Goal: Find specific page/section: Find specific page/section

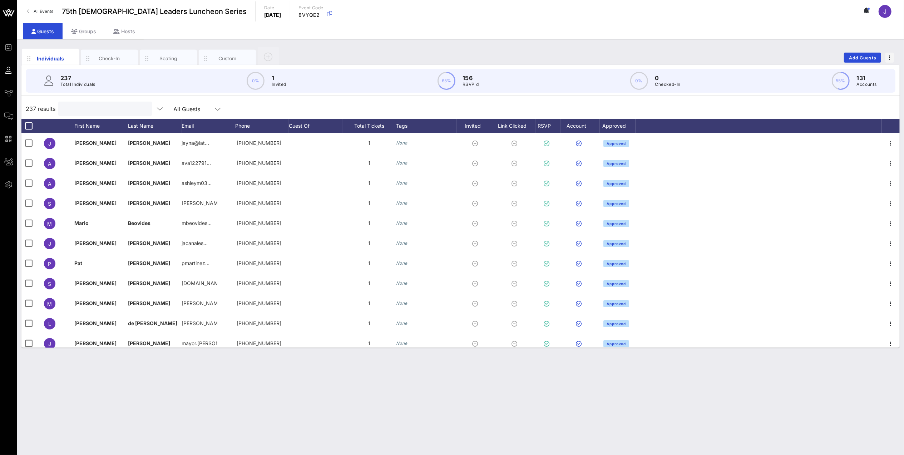
click at [112, 112] on input "text" at bounding box center [105, 108] width 84 height 9
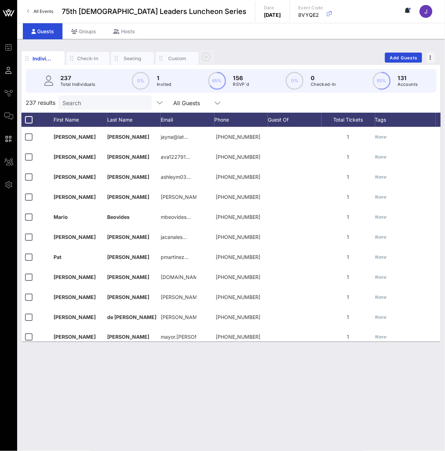
click at [79, 107] on input "Search" at bounding box center [105, 102] width 84 height 9
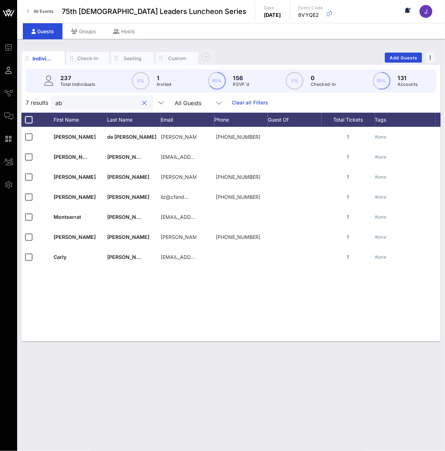
type input "a"
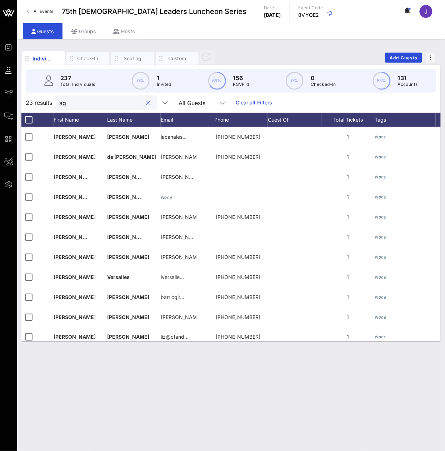
type input "a"
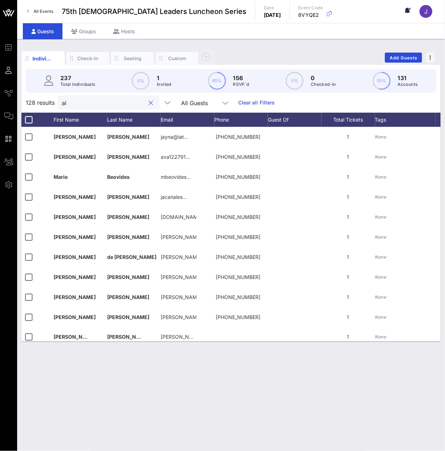
type input "a"
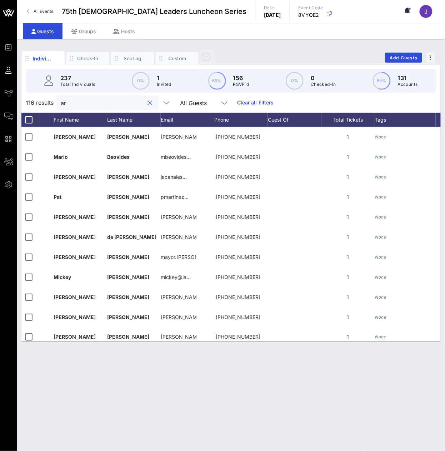
type input "a"
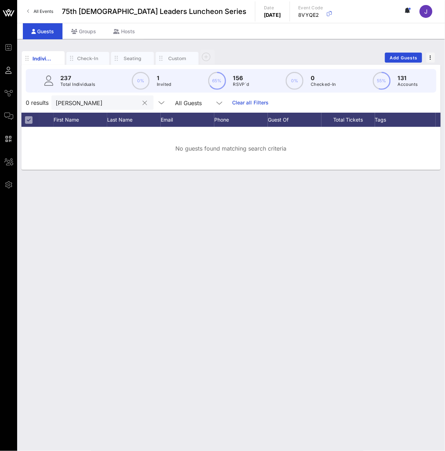
type input "[PERSON_NAME]"
click at [143, 106] on button "clear icon" at bounding box center [145, 102] width 5 height 7
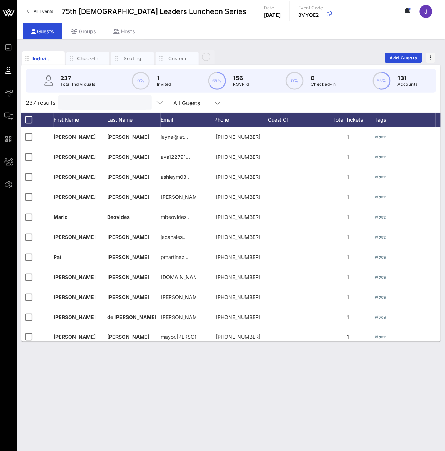
paste input "[PERSON_NAME]"
type input "[PERSON_NAME]"
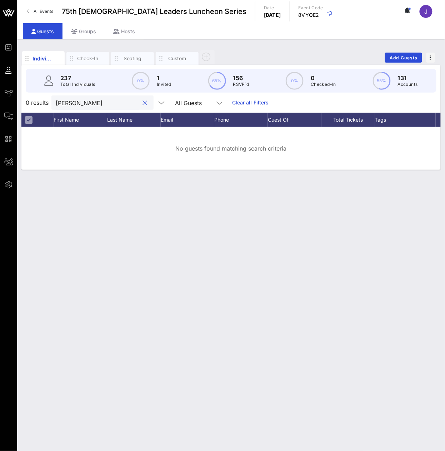
click at [143, 106] on button "clear icon" at bounding box center [145, 102] width 5 height 7
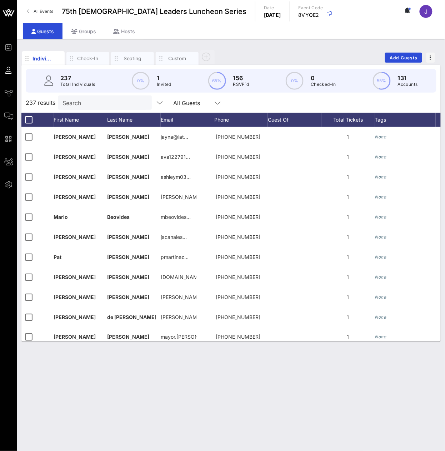
click at [91, 107] on input "Search" at bounding box center [105, 102] width 84 height 9
paste input "[PERSON_NAME]"
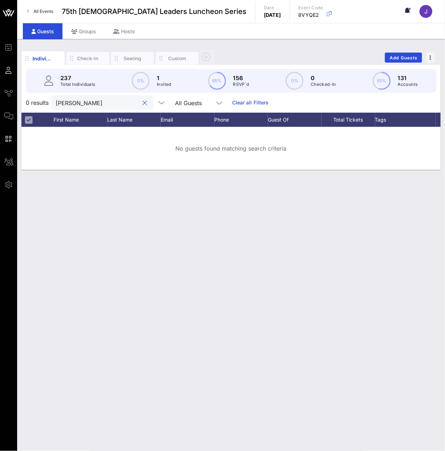
type input "[PERSON_NAME]"
click at [82, 107] on input "[PERSON_NAME]" at bounding box center [98, 102] width 84 height 9
paste input "[PERSON_NAME]"
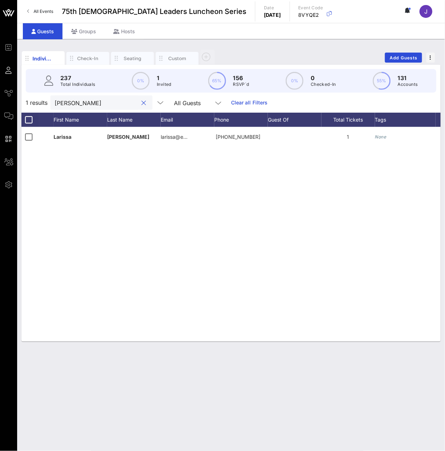
type input "[PERSON_NAME]"
click at [82, 110] on div "[PERSON_NAME]" at bounding box center [97, 102] width 84 height 14
click at [64, 107] on input "[PERSON_NAME]" at bounding box center [97, 102] width 84 height 9
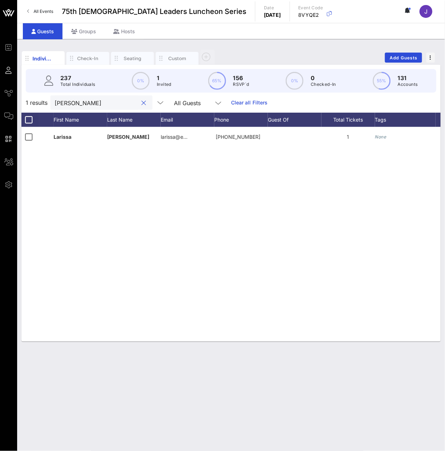
click at [64, 107] on input "[PERSON_NAME]" at bounding box center [97, 102] width 84 height 9
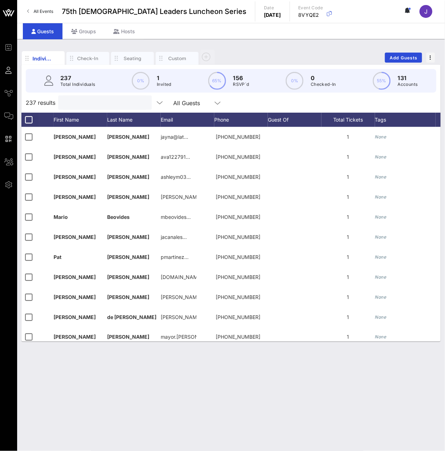
paste input "[PERSON_NAME]"
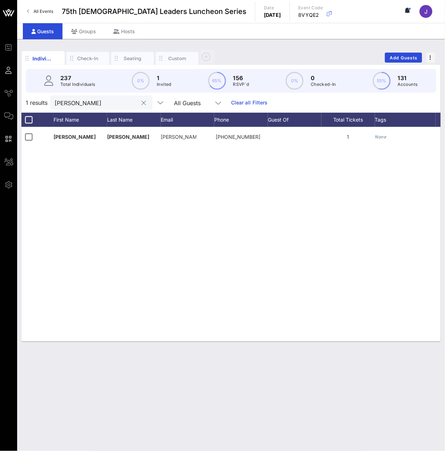
click at [99, 107] on input "[PERSON_NAME]" at bounding box center [97, 102] width 84 height 9
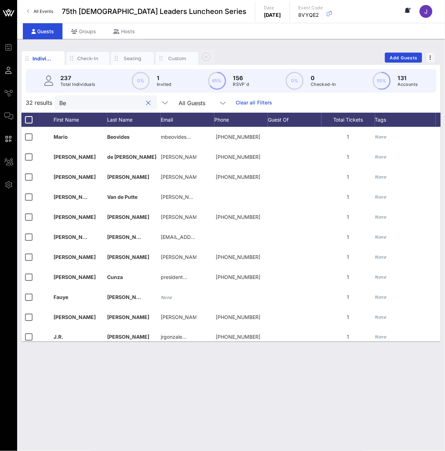
type input "B"
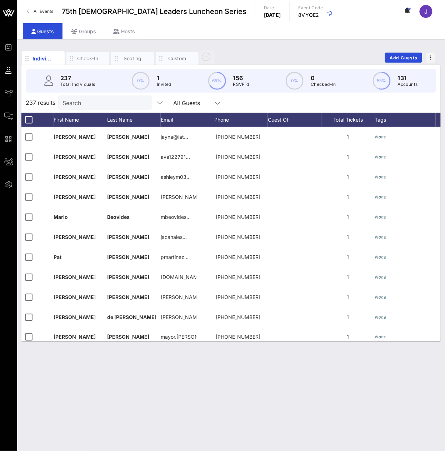
click at [109, 107] on input "Search" at bounding box center [105, 102] width 84 height 9
paste input "Bodipo-Memba"
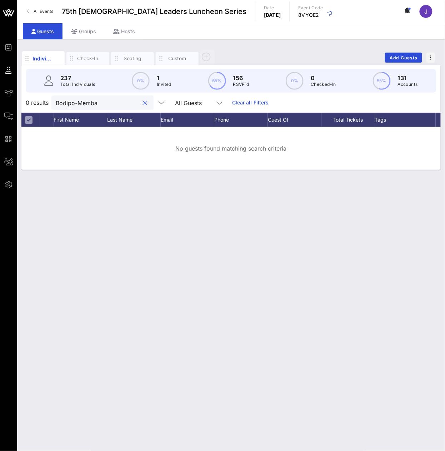
click at [115, 107] on input "Bodipo-Memba" at bounding box center [98, 102] width 84 height 9
type input "B"
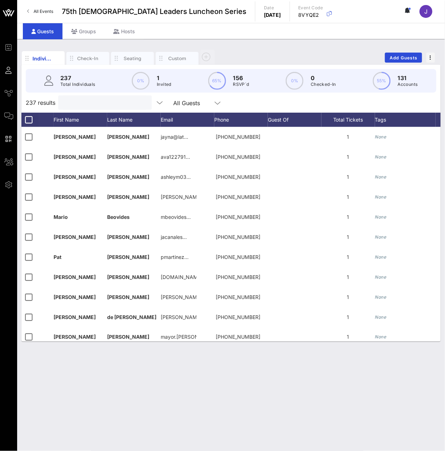
paste input "[PERSON_NAME]"
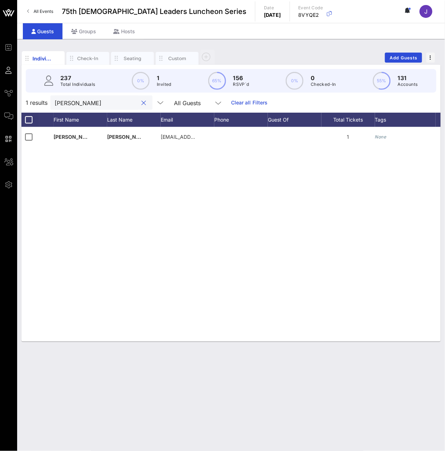
click at [71, 107] on input "[PERSON_NAME]" at bounding box center [97, 102] width 84 height 9
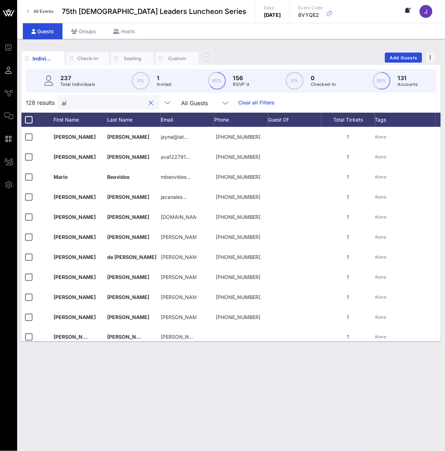
type input "a"
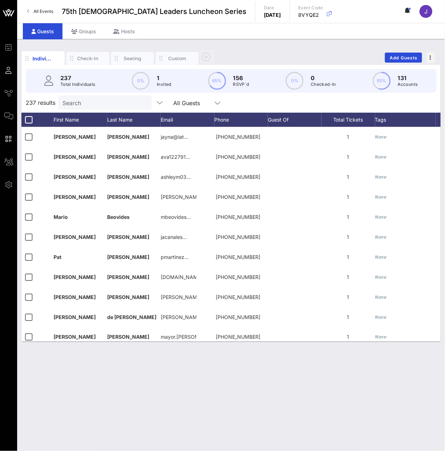
click at [65, 106] on input "Search" at bounding box center [105, 102] width 84 height 9
paste input "[PERSON_NAME]"
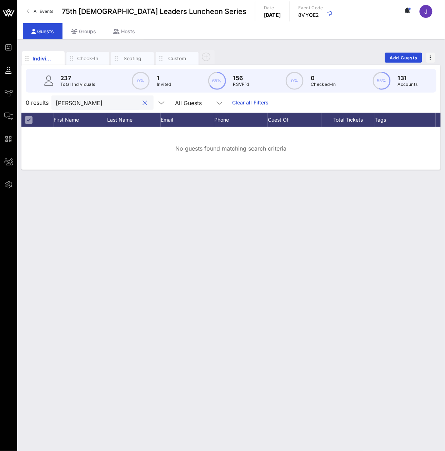
type input "[PERSON_NAME]"
click at [74, 107] on input "[PERSON_NAME]" at bounding box center [98, 102] width 84 height 9
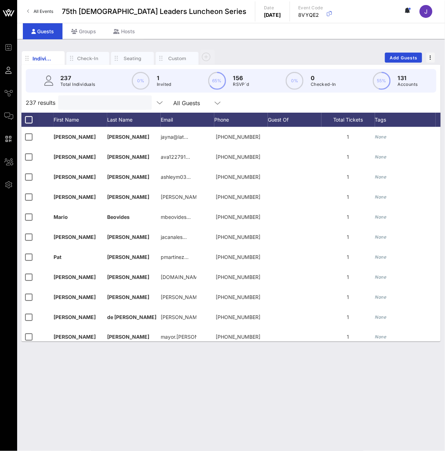
paste input "[PERSON_NAME]"
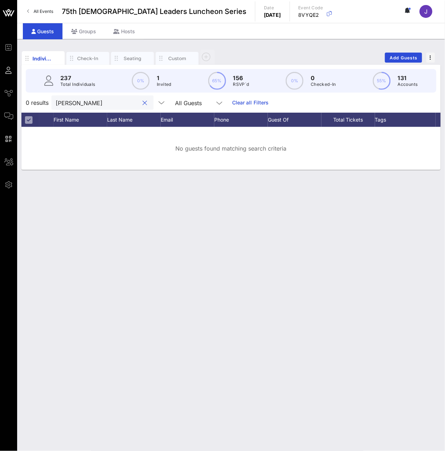
click at [78, 107] on input "[PERSON_NAME]" at bounding box center [98, 102] width 84 height 9
type input "[PERSON_NAME]"
click at [95, 107] on input "[PERSON_NAME]" at bounding box center [98, 102] width 84 height 9
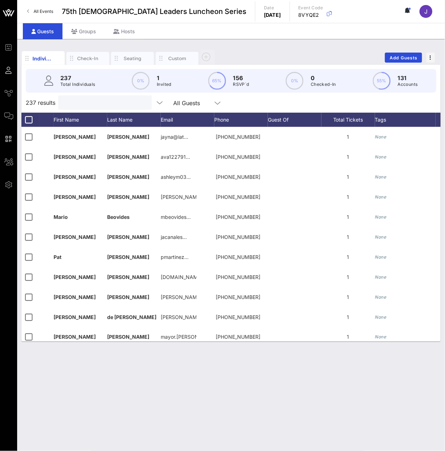
paste input "[PERSON_NAME]"
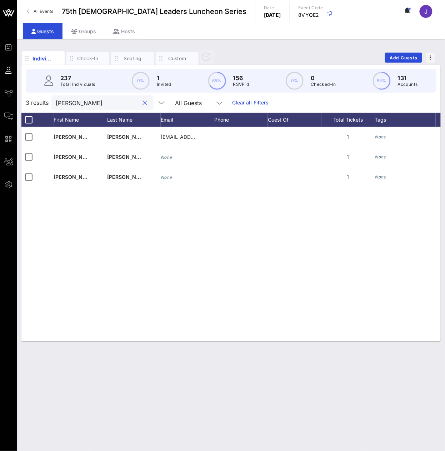
type input "[PERSON_NAME]"
click at [83, 107] on input "[PERSON_NAME]" at bounding box center [98, 102] width 84 height 9
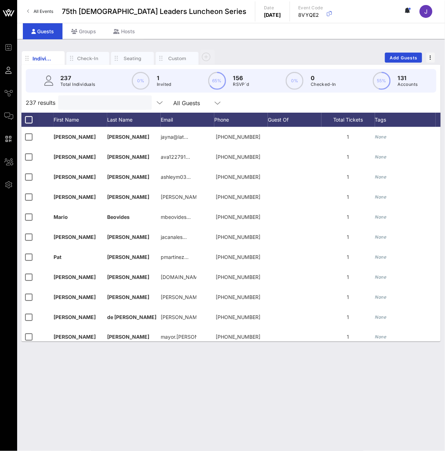
paste input "[PERSON_NAME]"
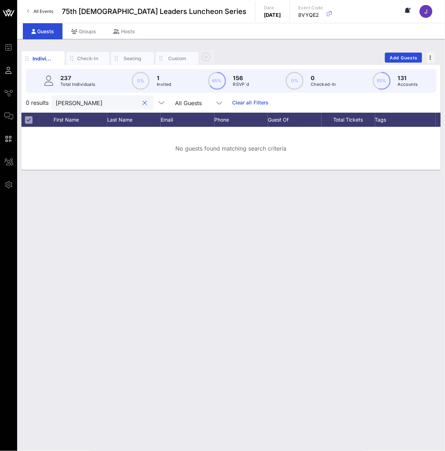
type input "[PERSON_NAME]"
click at [95, 107] on input "[PERSON_NAME]" at bounding box center [98, 102] width 84 height 9
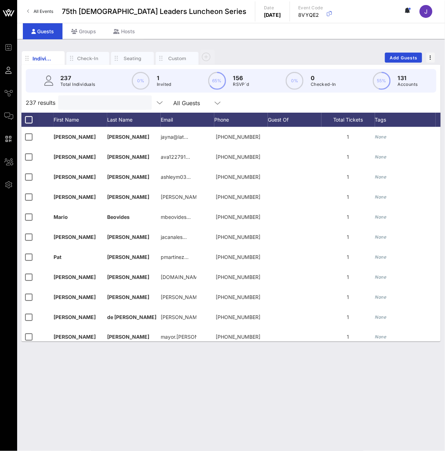
paste input "[PERSON_NAME]"
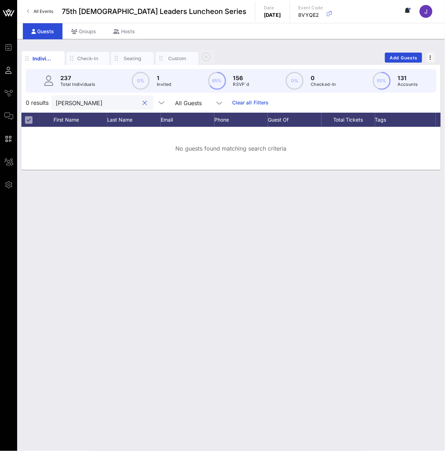
type input "[PERSON_NAME]"
click at [143, 106] on button "clear icon" at bounding box center [145, 102] width 5 height 7
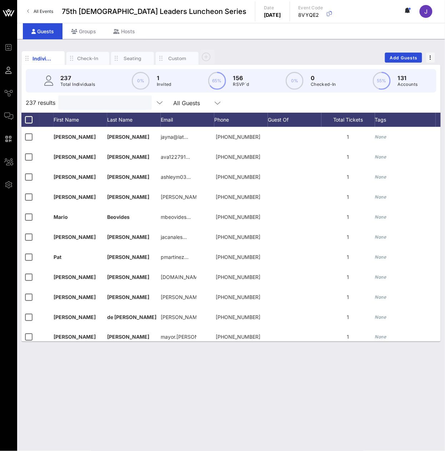
click at [103, 107] on input "text" at bounding box center [105, 102] width 84 height 9
paste input "Carvajalino"
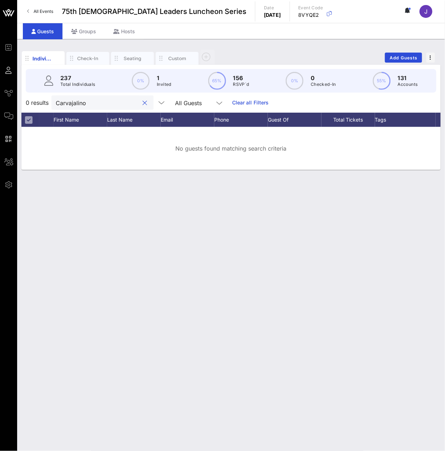
type input "Carvajalino"
click at [78, 107] on input "Carvajalino" at bounding box center [98, 102] width 84 height 9
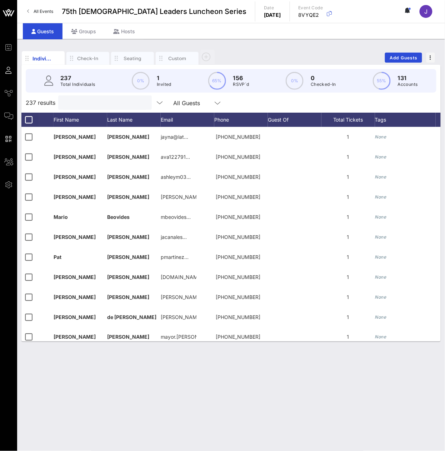
paste input "[PERSON_NAME]"
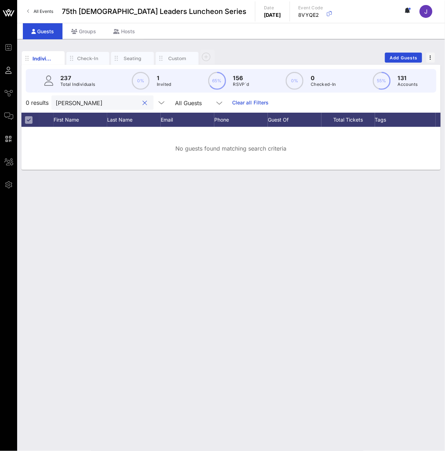
type input "[PERSON_NAME]"
click at [72, 107] on input "[PERSON_NAME]" at bounding box center [98, 102] width 84 height 9
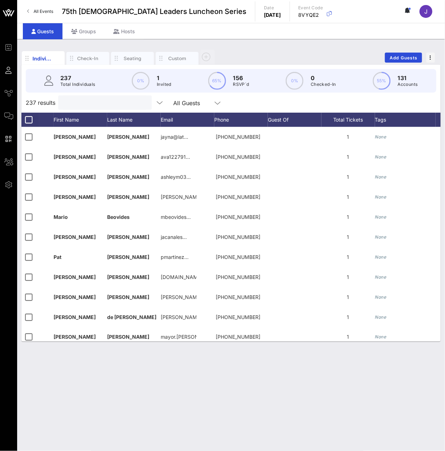
paste input "[PERSON_NAME]"
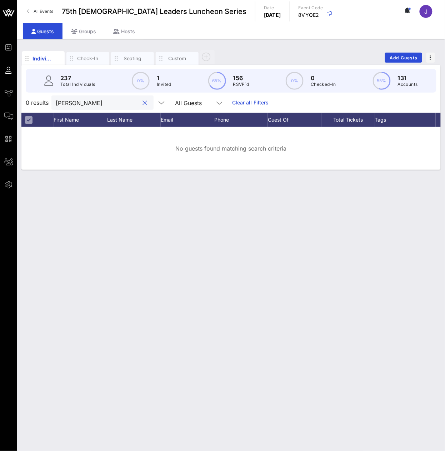
type input "[PERSON_NAME]"
click at [90, 107] on input "[PERSON_NAME]" at bounding box center [98, 102] width 84 height 9
click at [89, 107] on input "[PERSON_NAME]" at bounding box center [98, 102] width 84 height 9
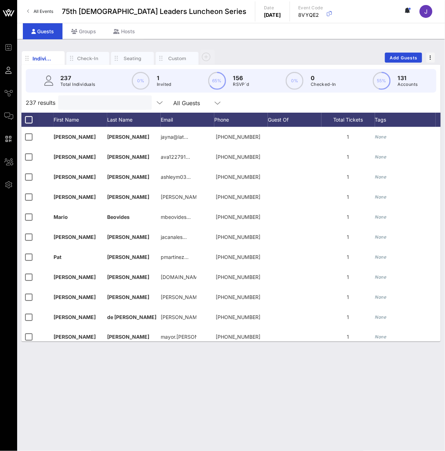
paste input "[PERSON_NAME]"
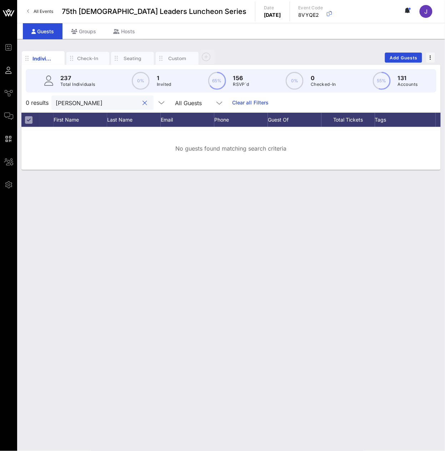
type input "[PERSON_NAME]"
click at [98, 107] on input "[PERSON_NAME]" at bounding box center [98, 102] width 84 height 9
click at [97, 107] on input "[PERSON_NAME]" at bounding box center [98, 102] width 84 height 9
click at [96, 107] on input "[PERSON_NAME]" at bounding box center [98, 102] width 84 height 9
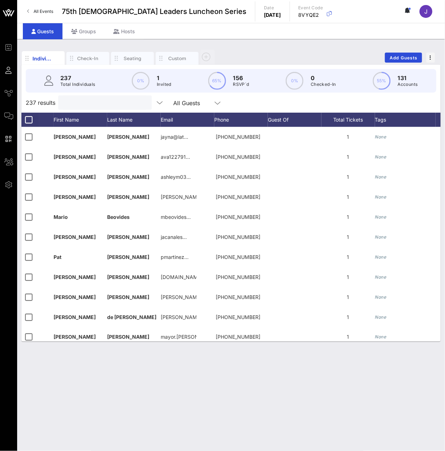
paste input "[PERSON_NAME]"
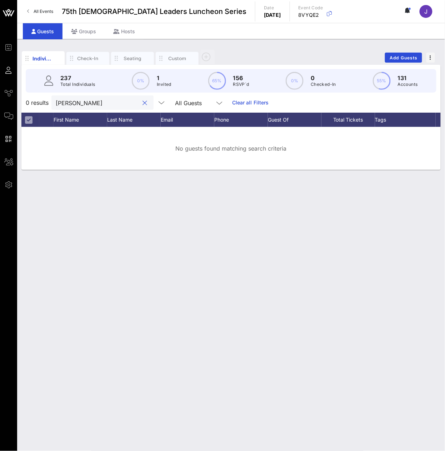
type input "[PERSON_NAME]"
click at [94, 107] on input "[PERSON_NAME]" at bounding box center [98, 102] width 84 height 9
click at [93, 107] on input "[PERSON_NAME]" at bounding box center [98, 102] width 84 height 9
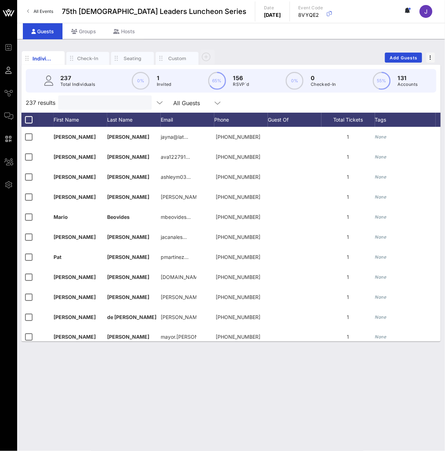
paste input "De Aztlan"
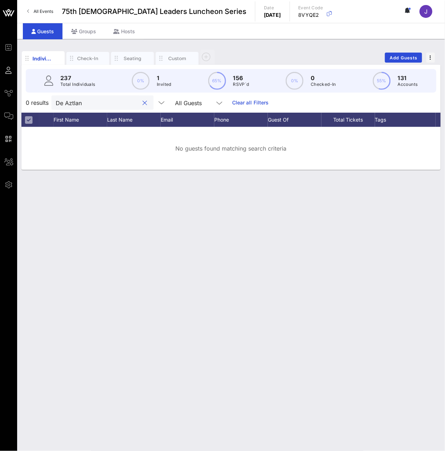
type input "De Aztlan"
click at [81, 106] on input "De Aztlan" at bounding box center [98, 102] width 84 height 9
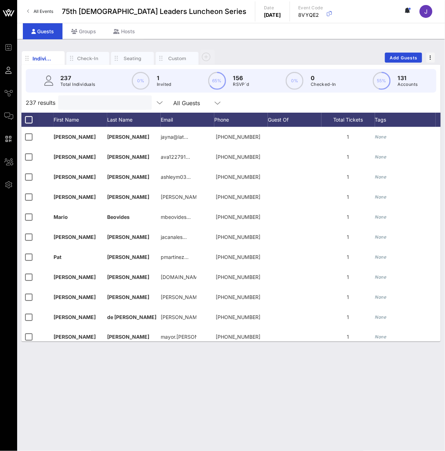
paste input "[PERSON_NAME]"
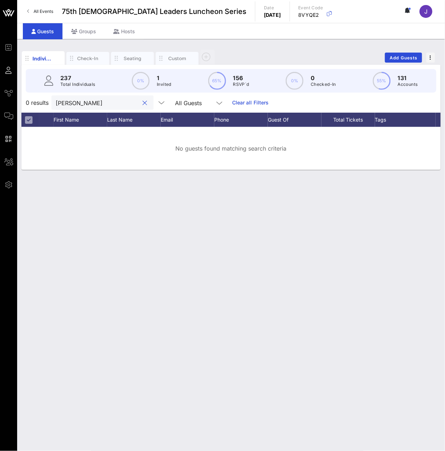
type input "[PERSON_NAME]"
click at [76, 107] on input "[PERSON_NAME]" at bounding box center [98, 102] width 84 height 9
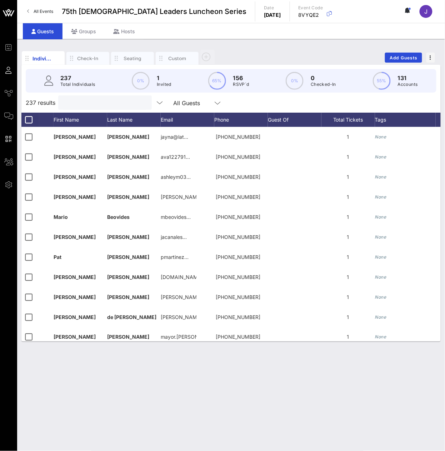
paste input "[PERSON_NAME]"
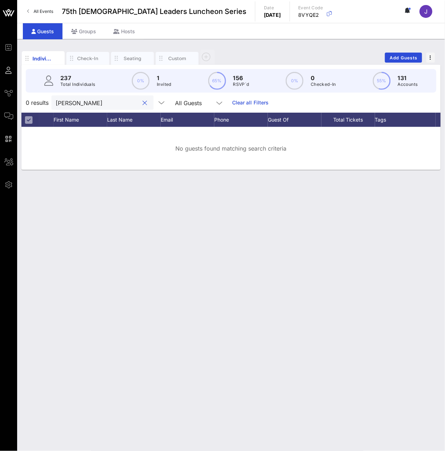
type input "[PERSON_NAME]"
drag, startPoint x: 88, startPoint y: 116, endPoint x: 90, endPoint y: 110, distance: 6.4
click at [88, 113] on div "0 results [PERSON_NAME] All Guests Clear all Filters" at bounding box center [230, 103] width 419 height 20
click at [90, 107] on input "[PERSON_NAME]" at bounding box center [98, 102] width 84 height 9
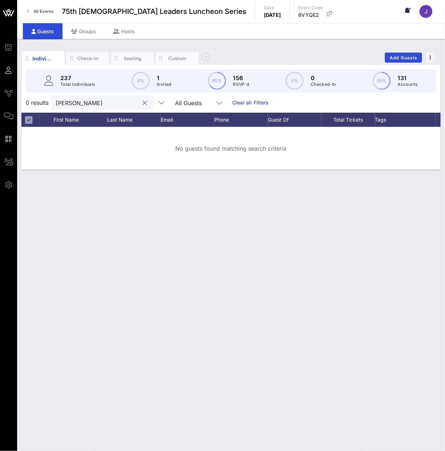
click at [90, 107] on input "[PERSON_NAME]" at bounding box center [98, 102] width 84 height 9
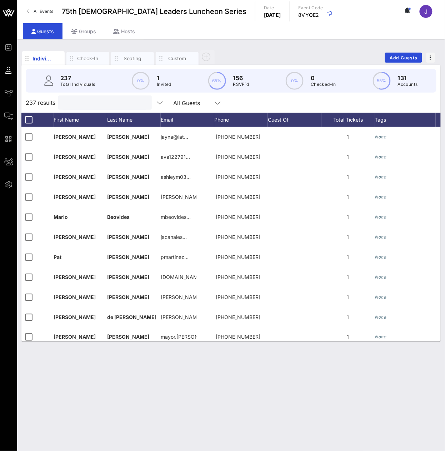
paste input "[PERSON_NAME]"
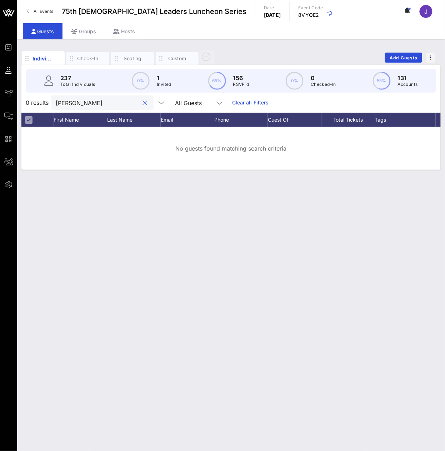
type input "[PERSON_NAME]"
click at [91, 107] on input "[PERSON_NAME]" at bounding box center [98, 102] width 84 height 9
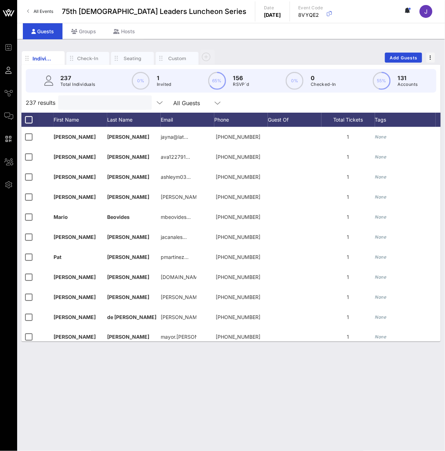
paste input "Echaveste"
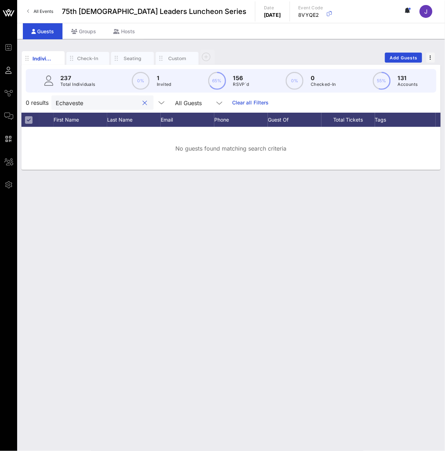
type input "Echaveste"
drag, startPoint x: 111, startPoint y: 114, endPoint x: 109, endPoint y: 110, distance: 4.6
click at [111, 110] on div "Echaveste" at bounding box center [98, 102] width 84 height 14
click at [109, 107] on input "Echaveste" at bounding box center [98, 102] width 84 height 9
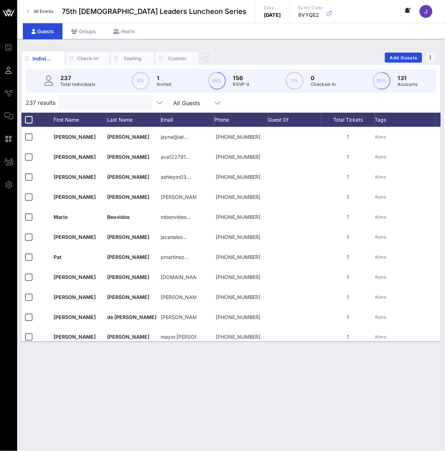
paste input "[PERSON_NAME]"
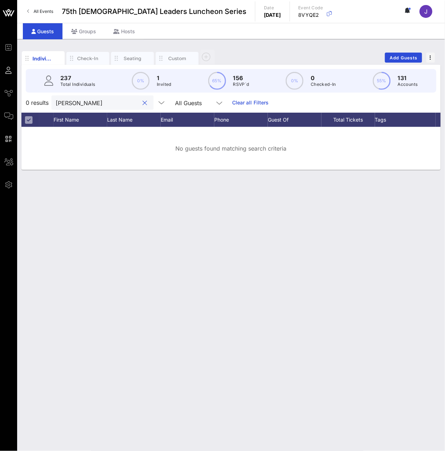
type input "[PERSON_NAME]"
click at [94, 107] on input "[PERSON_NAME]" at bounding box center [98, 102] width 84 height 9
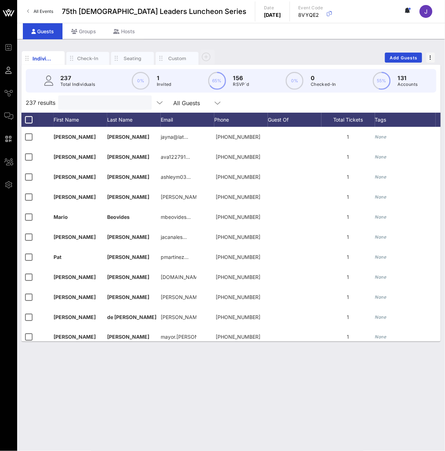
paste input "ESPINOZA SIERRA"
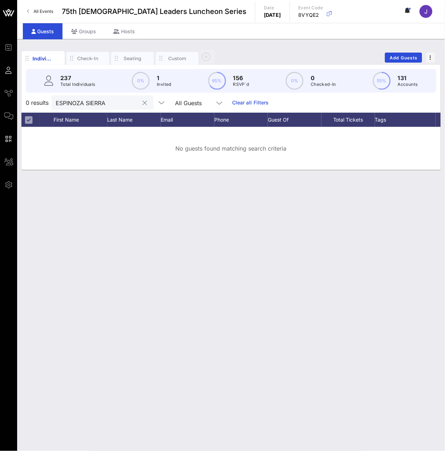
click at [106, 107] on input "ESPINOZA SIERRA" at bounding box center [98, 102] width 84 height 9
click at [126, 107] on input "[PERSON_NAME]" at bounding box center [98, 102] width 84 height 9
type input "f"
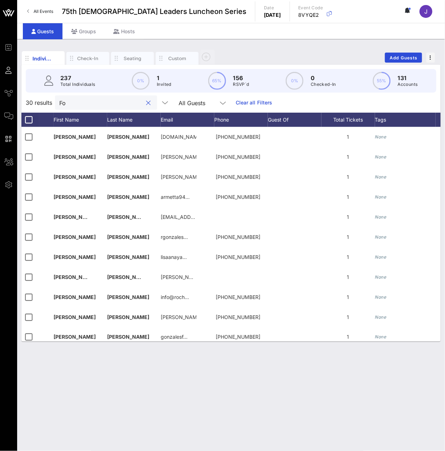
type input "F"
type input "f"
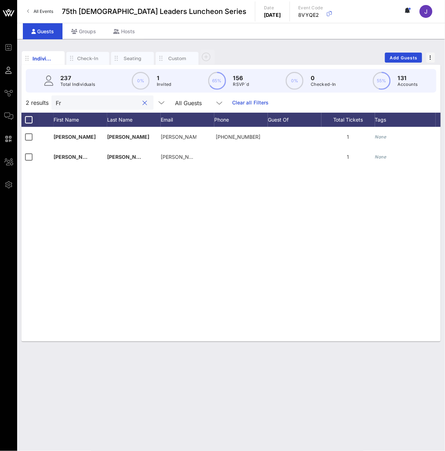
type input "F"
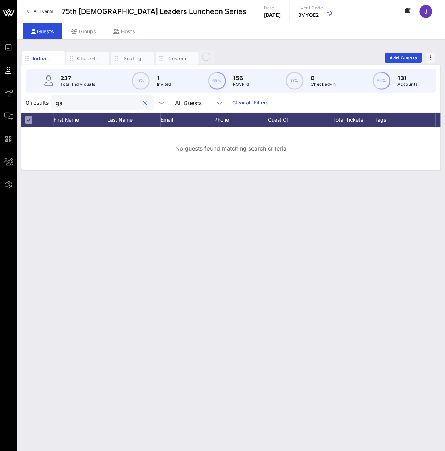
type input "g"
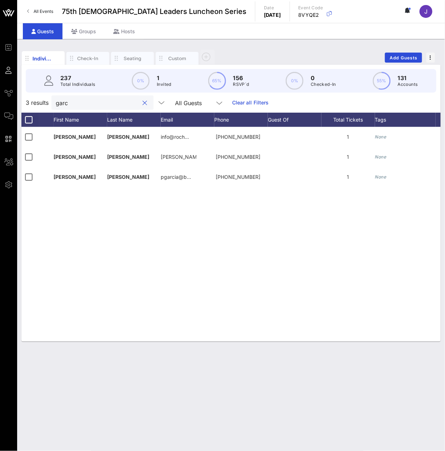
type input "garc"
